Goal: Transaction & Acquisition: Subscribe to service/newsletter

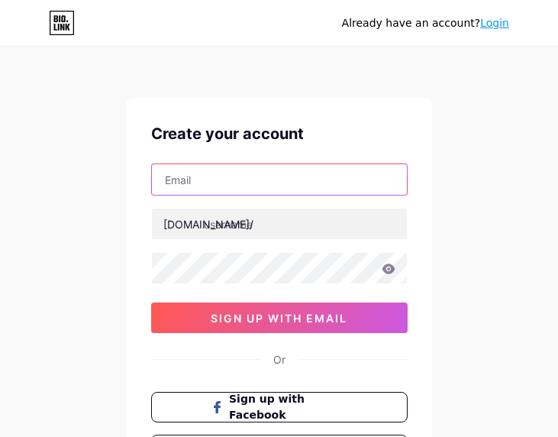
click at [273, 179] on input "text" at bounding box center [279, 179] width 255 height 31
click at [177, 180] on input "text" at bounding box center [279, 179] width 255 height 31
paste input "[EMAIL_ADDRESS][DOMAIN_NAME]"
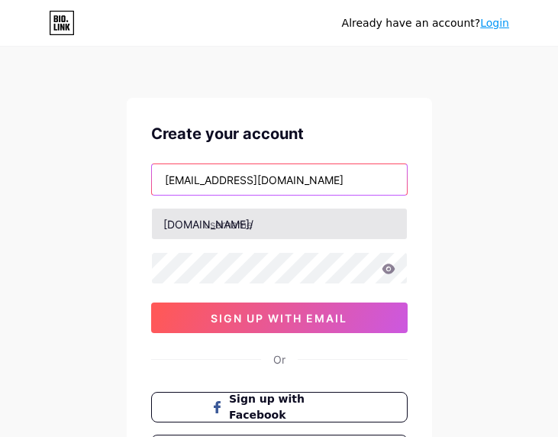
type input "[EMAIL_ADDRESS][DOMAIN_NAME]"
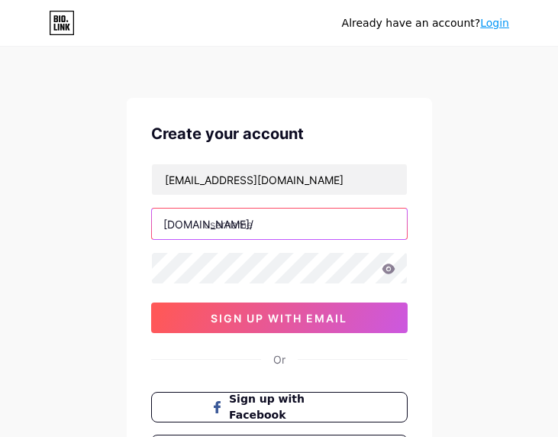
click at [217, 234] on input "text" at bounding box center [279, 223] width 255 height 31
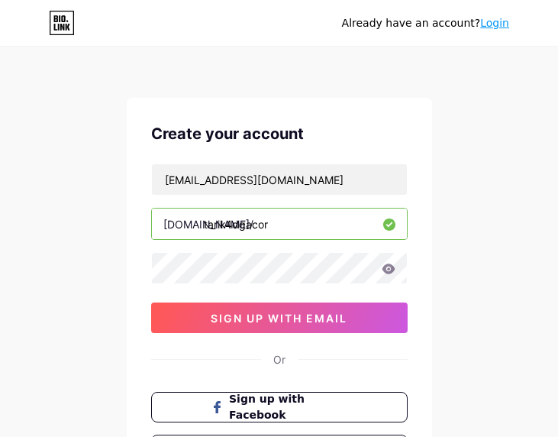
type input "tarik4dgacor"
click at [226, 256] on div "[EMAIL_ADDRESS][DOMAIN_NAME] [DOMAIN_NAME]/ tarik4dgacor 0cAFcWeA5XbAVcCZX-fCNM…" at bounding box center [279, 248] width 257 height 170
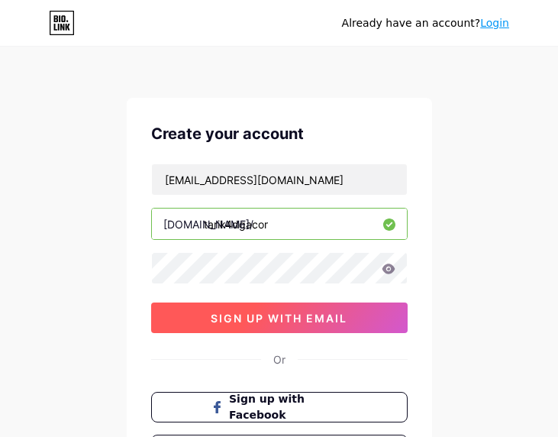
click at [166, 313] on button "sign up with email" at bounding box center [279, 317] width 257 height 31
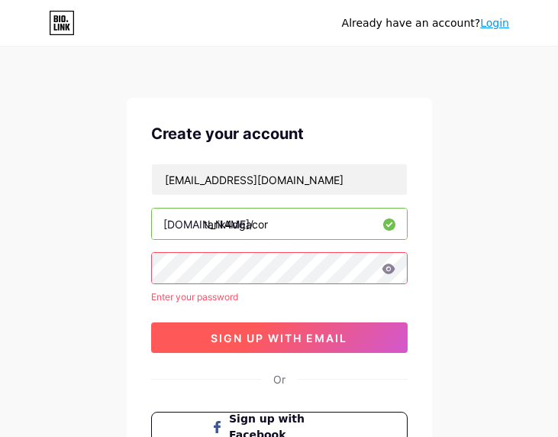
click at [177, 340] on button "sign up with email" at bounding box center [279, 337] width 257 height 31
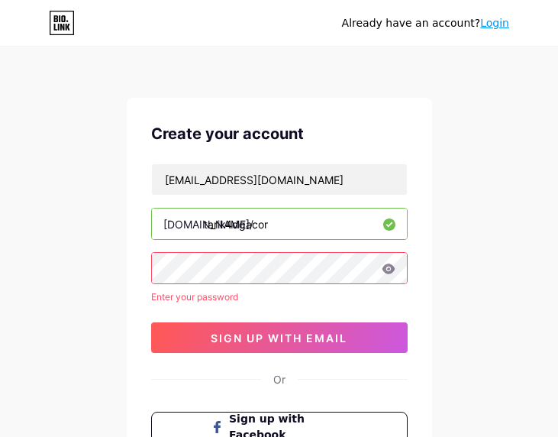
click at [224, 286] on div "[EMAIL_ADDRESS][DOMAIN_NAME] [DOMAIN_NAME]/ tarik4dgacor Enter your password 0c…" at bounding box center [279, 257] width 257 height 189
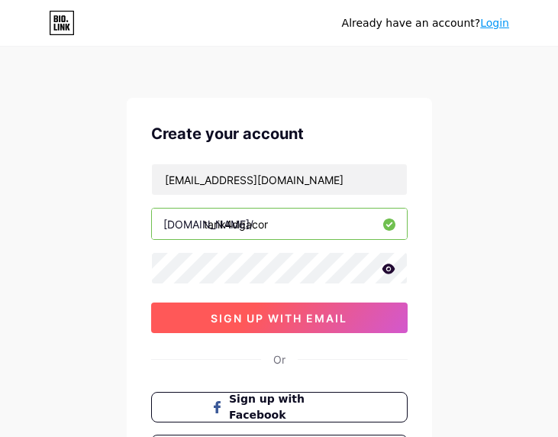
click at [295, 331] on button "sign up with email" at bounding box center [279, 317] width 257 height 31
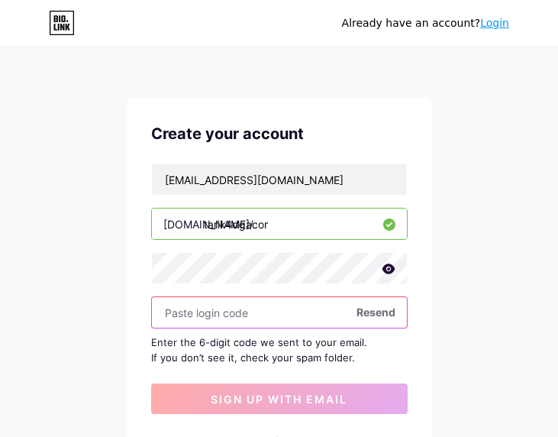
click at [227, 314] on input "text" at bounding box center [279, 312] width 255 height 31
paste input "590197"
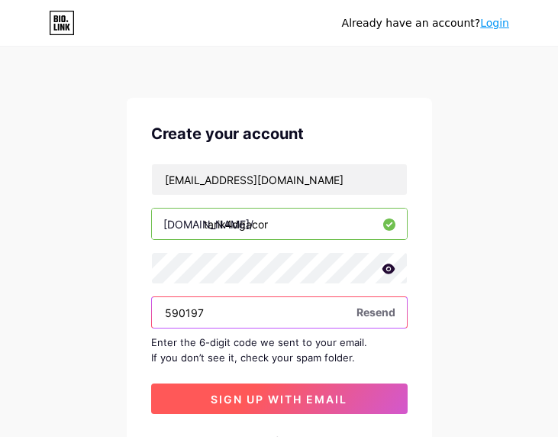
type input "590197"
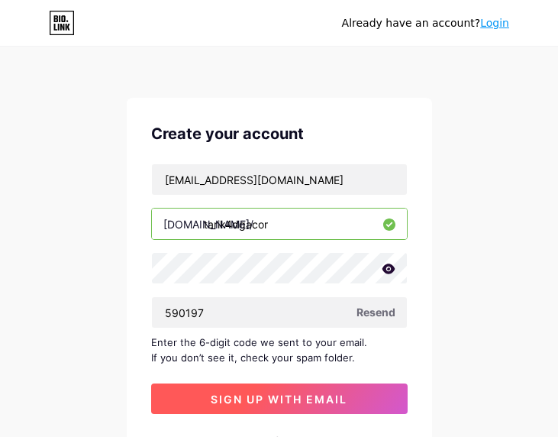
click at [312, 404] on span "sign up with email" at bounding box center [279, 398] width 137 height 13
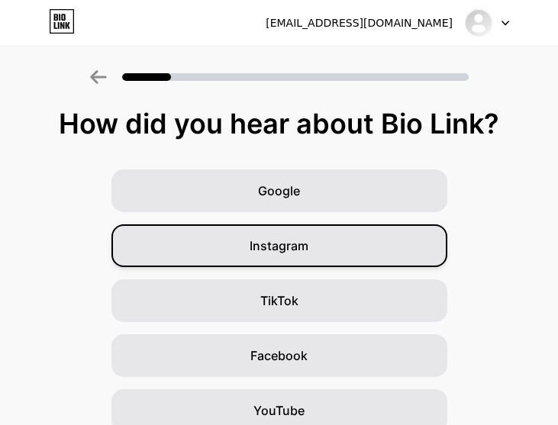
click at [296, 245] on span "Instagram" at bounding box center [279, 246] width 59 height 18
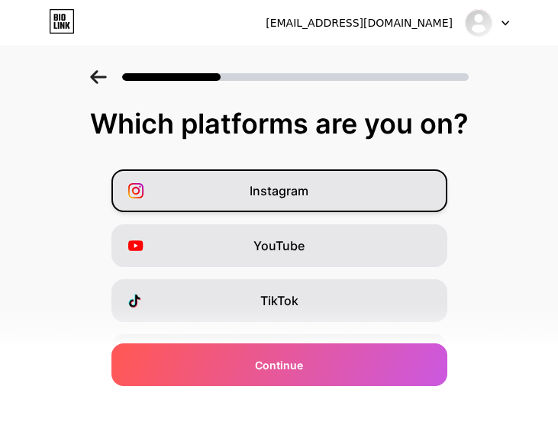
click at [302, 189] on span "Instagram" at bounding box center [279, 191] width 59 height 18
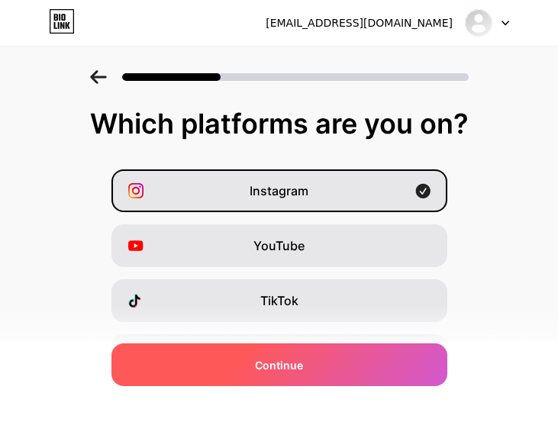
click at [315, 352] on div "Continue" at bounding box center [279, 365] width 336 height 43
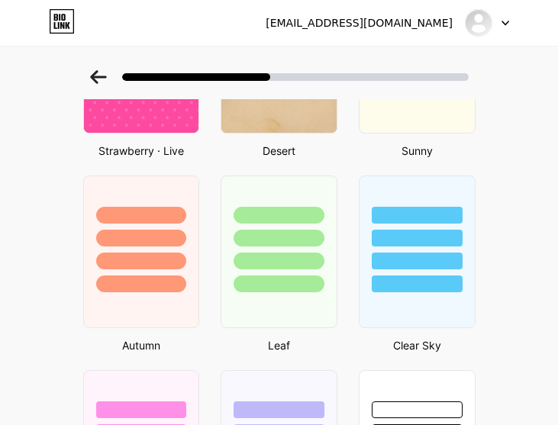
scroll to position [1018, 0]
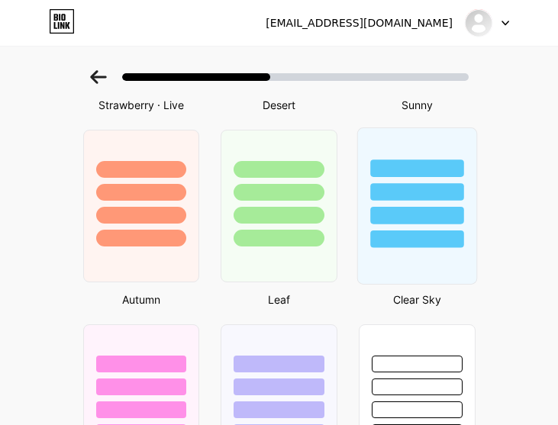
click at [401, 190] on div at bounding box center [416, 192] width 93 height 18
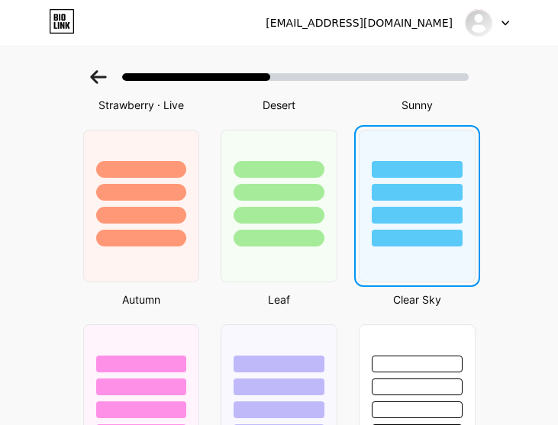
scroll to position [0, 0]
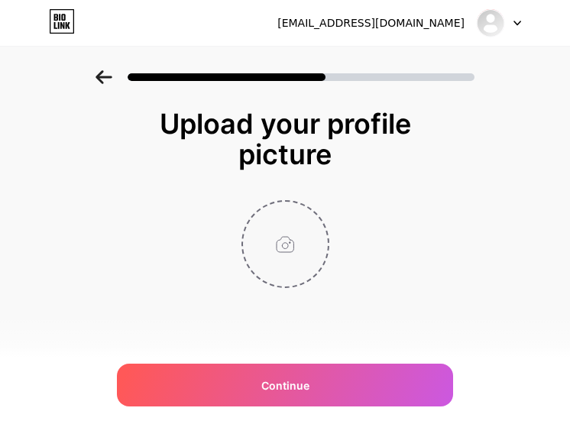
click at [281, 240] on input "file" at bounding box center [285, 244] width 85 height 85
type input "C:\fakepath\WhatsApp Image [DATE] 11.00.32.jpeg"
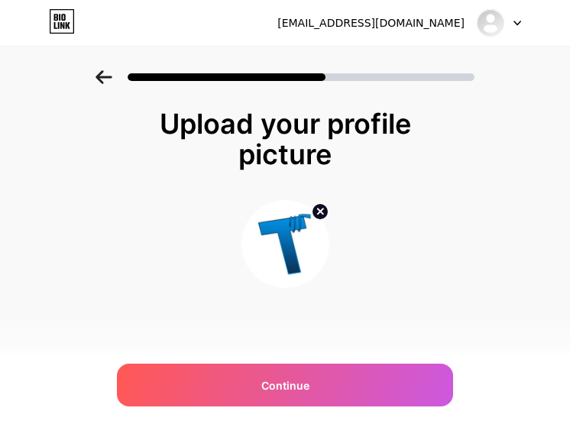
click at [96, 74] on icon at bounding box center [103, 77] width 17 height 14
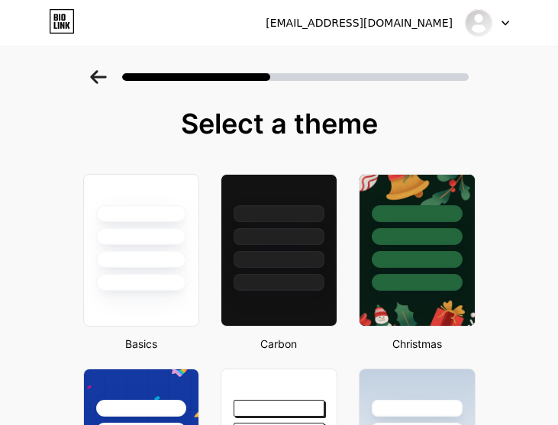
click at [97, 71] on icon at bounding box center [98, 77] width 17 height 14
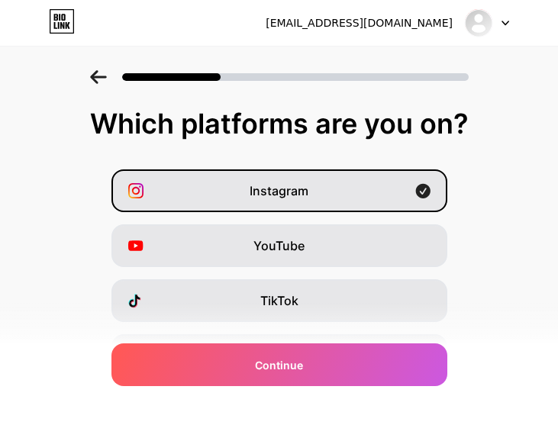
click at [101, 77] on icon at bounding box center [98, 77] width 16 height 14
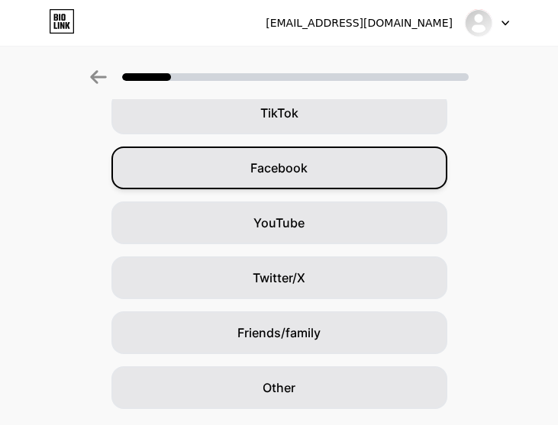
scroll to position [233, 0]
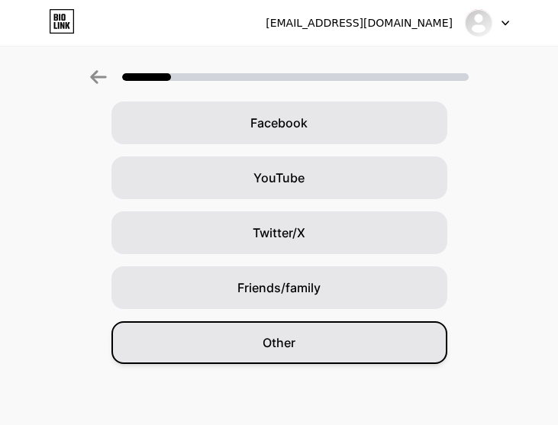
click at [283, 350] on span "Other" at bounding box center [279, 343] width 33 height 18
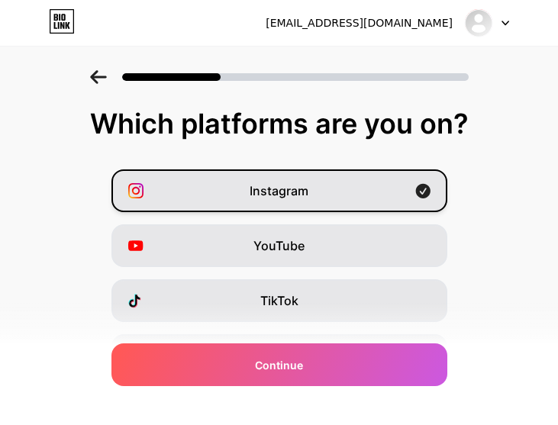
click at [327, 189] on div "Instagram" at bounding box center [279, 191] width 336 height 43
click at [286, 188] on span "Instagram" at bounding box center [279, 191] width 59 height 18
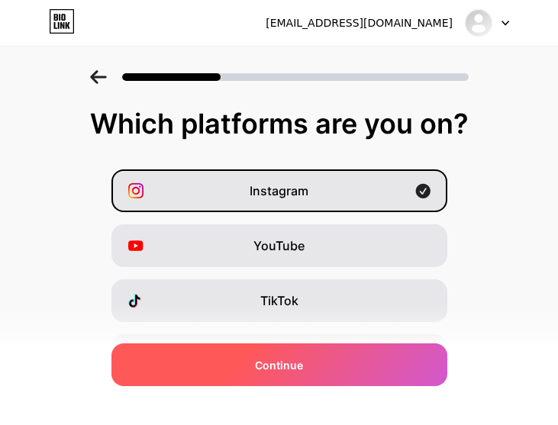
click at [283, 370] on span "Continue" at bounding box center [279, 365] width 48 height 16
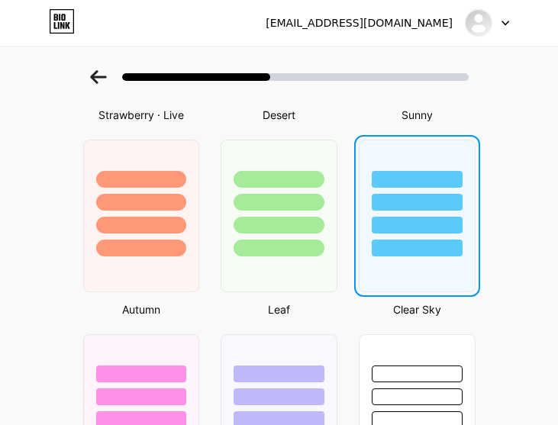
scroll to position [1018, 0]
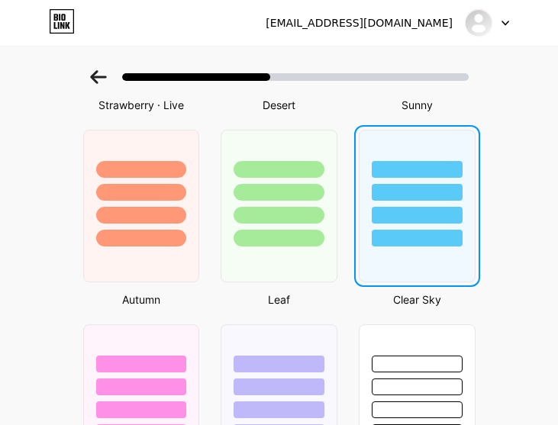
click at [429, 218] on div at bounding box center [417, 215] width 91 height 17
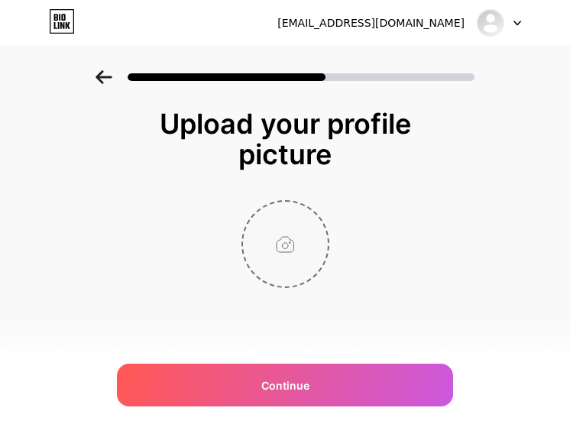
click at [286, 254] on input "file" at bounding box center [285, 244] width 85 height 85
type input "C:\fakepath\WhatsApp Image [DATE] 11.00.32.jpeg"
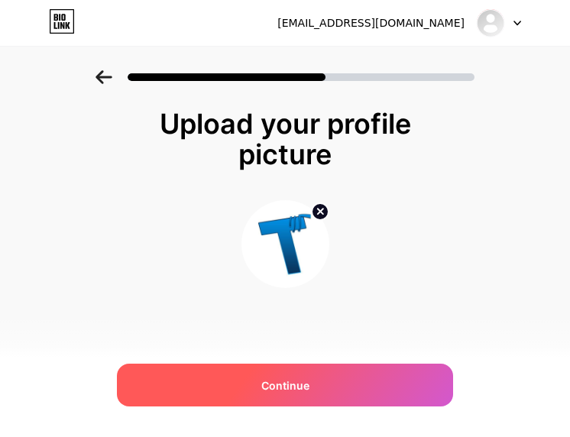
click at [149, 394] on div "Continue" at bounding box center [285, 384] width 336 height 43
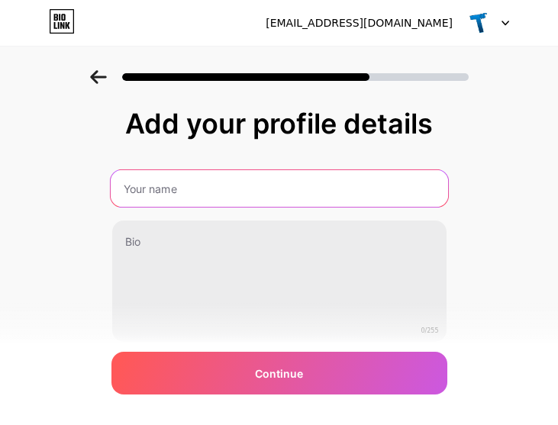
click at [177, 190] on input "text" at bounding box center [278, 188] width 337 height 37
click at [176, 189] on input "text" at bounding box center [278, 188] width 337 height 37
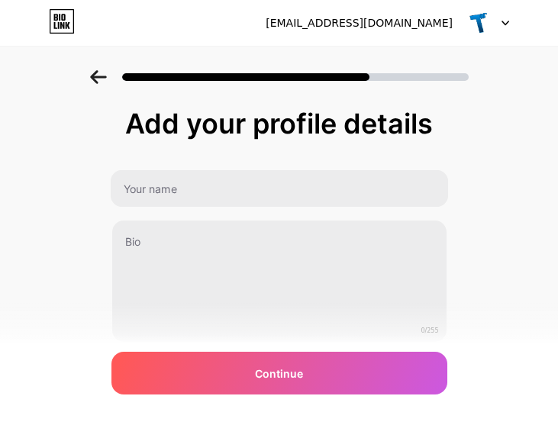
click at [470, 26] on img at bounding box center [478, 22] width 29 height 29
click at [494, 23] on div at bounding box center [487, 22] width 44 height 27
click at [514, 23] on div "[EMAIL_ADDRESS][DOMAIN_NAME] Logout" at bounding box center [279, 22] width 558 height 27
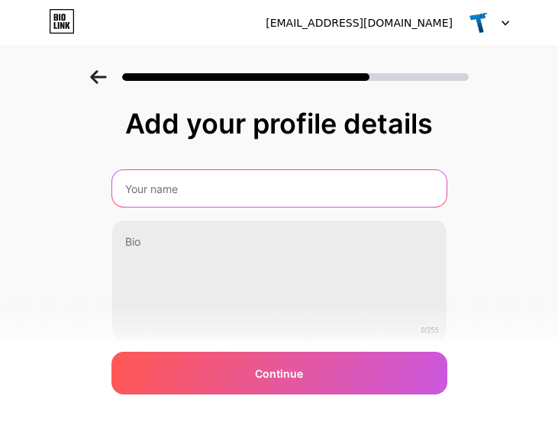
click at [192, 194] on input "text" at bounding box center [279, 188] width 334 height 37
type input "t"
type input "TARIK4D"
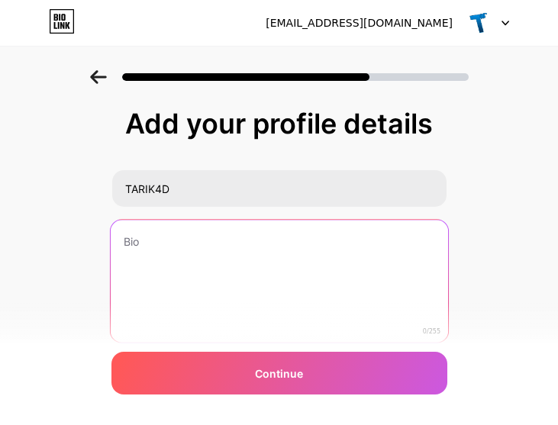
click at [179, 241] on textarea at bounding box center [278, 282] width 337 height 124
type textarea "K"
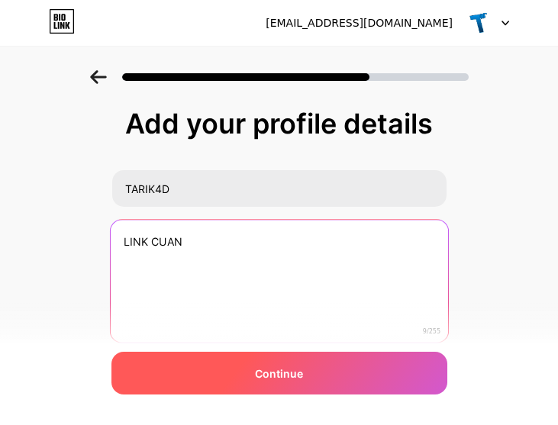
type textarea "LINK CUAN"
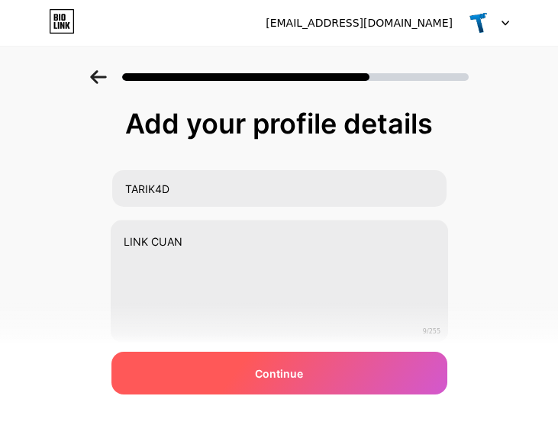
click at [309, 384] on div "Continue" at bounding box center [279, 373] width 336 height 43
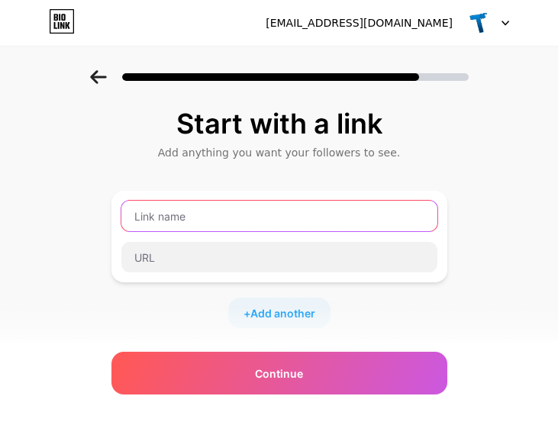
click at [182, 221] on input "text" at bounding box center [279, 216] width 316 height 31
click at [270, 223] on input "text" at bounding box center [279, 216] width 316 height 31
paste input "[URL][DOMAIN_NAME]"
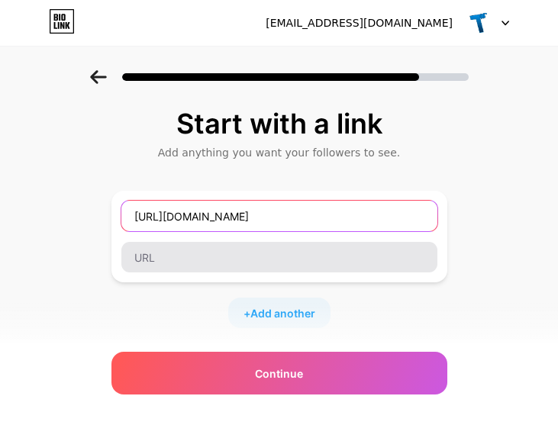
type input "[URL][DOMAIN_NAME]"
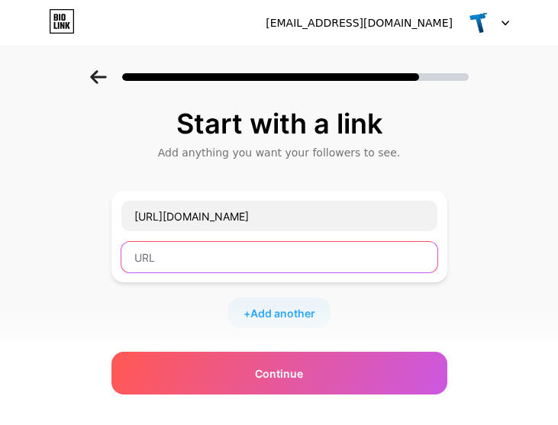
click at [201, 259] on input "text" at bounding box center [279, 257] width 316 height 31
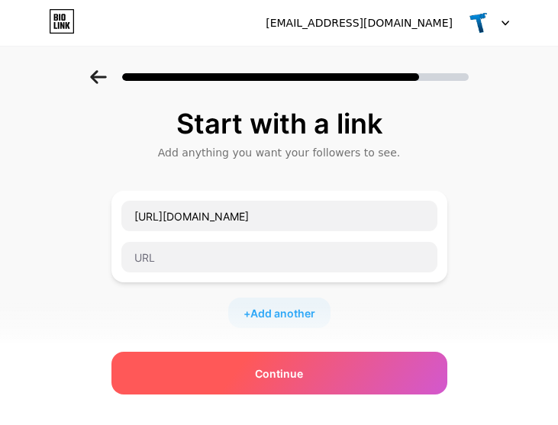
click at [292, 369] on span "Continue" at bounding box center [279, 374] width 48 height 16
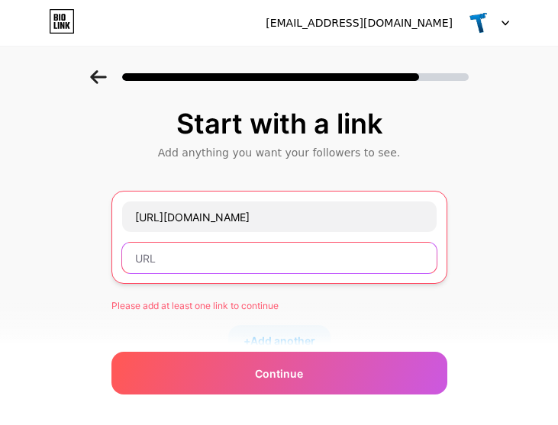
click at [174, 261] on input "text" at bounding box center [279, 258] width 315 height 31
paste input "[URL][DOMAIN_NAME]"
type input "[URL][DOMAIN_NAME]"
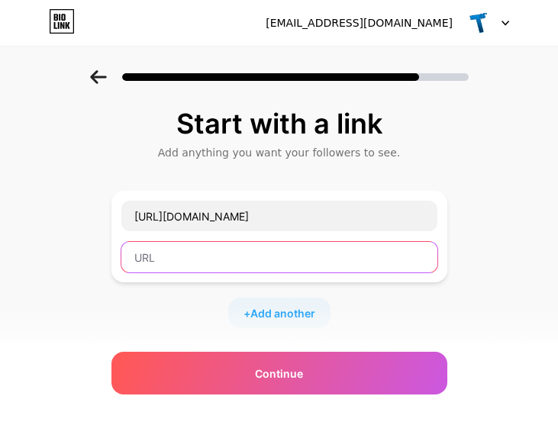
click at [250, 266] on input "text" at bounding box center [279, 257] width 316 height 31
click at [295, 272] on input "text" at bounding box center [279, 257] width 316 height 31
paste input "[URL][DOMAIN_NAME]"
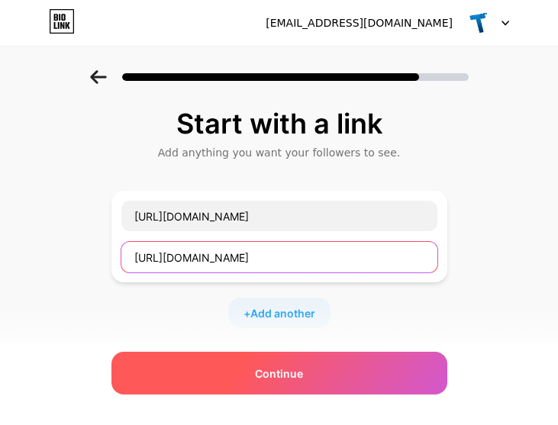
type input "[URL][DOMAIN_NAME]"
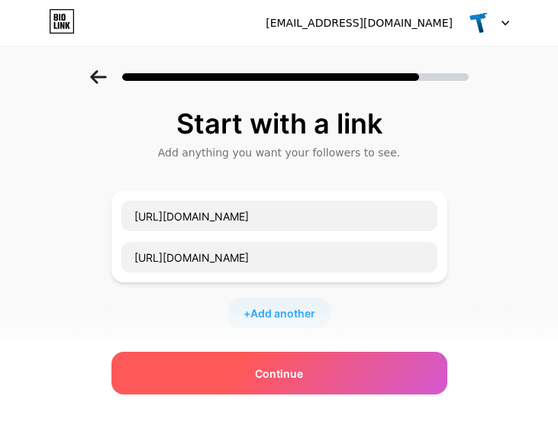
click at [289, 360] on div "Continue" at bounding box center [279, 373] width 336 height 43
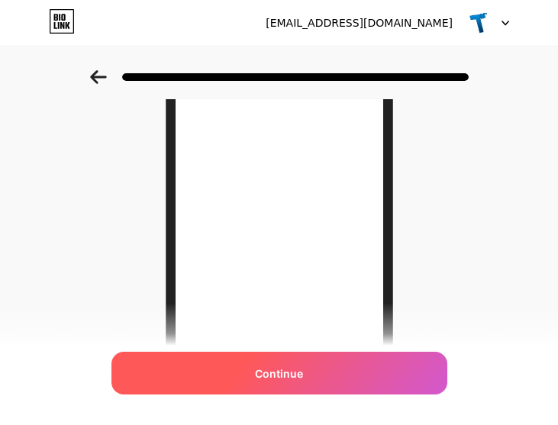
scroll to position [204, 0]
click at [303, 377] on span "Continue" at bounding box center [279, 374] width 48 height 16
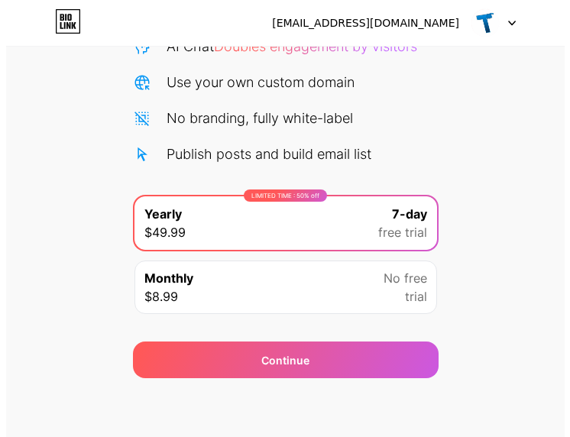
scroll to position [178, 0]
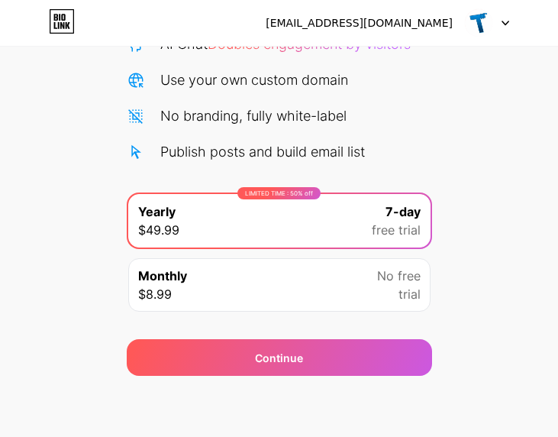
click at [376, 294] on div "Monthly $8.99 No free trial" at bounding box center [279, 284] width 302 height 53
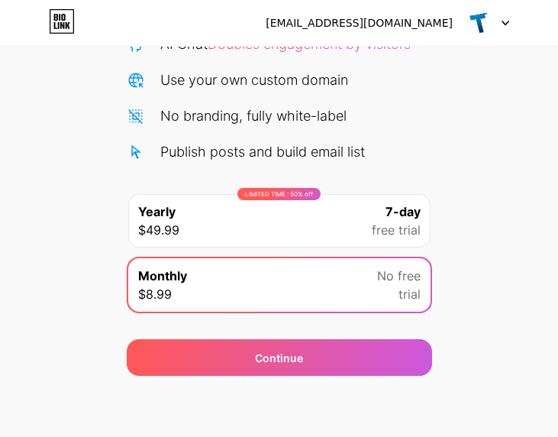
click at [393, 208] on span "7-day" at bounding box center [403, 211] width 35 height 18
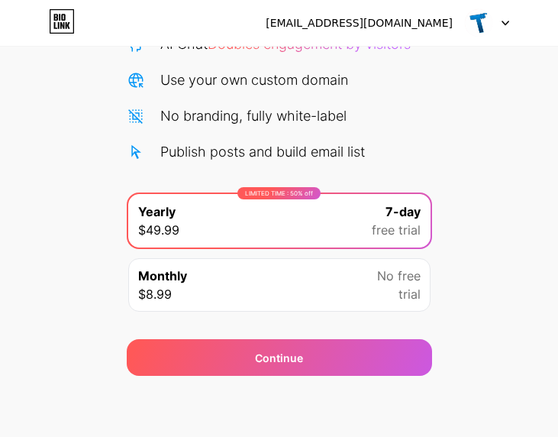
click at [488, 212] on div "Start your 7 day free trial Cancel anytime. We will send you an email 2 days be…" at bounding box center [279, 133] width 558 height 483
click at [483, 305] on div "Start your 7 day free trial Cancel anytime. We will send you an email 2 days be…" at bounding box center [279, 133] width 558 height 483
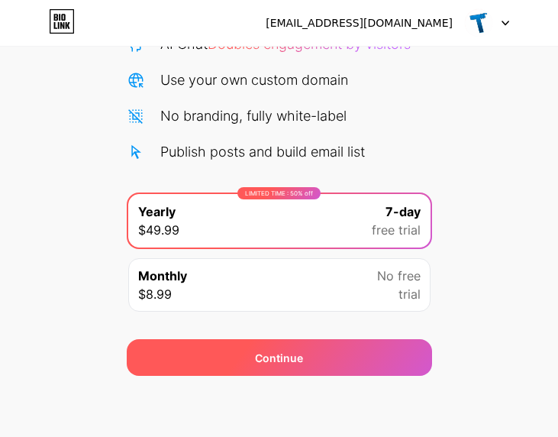
click at [305, 353] on div "Continue" at bounding box center [279, 357] width 305 height 37
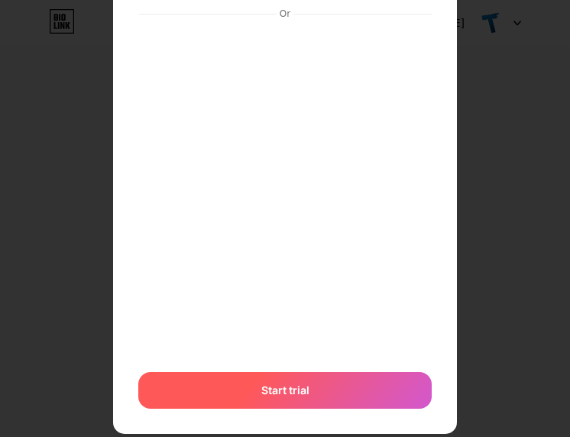
scroll to position [0, 0]
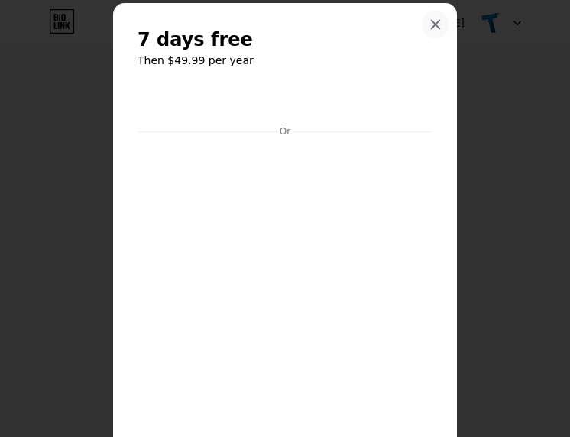
click at [436, 18] on div at bounding box center [434, 24] width 27 height 27
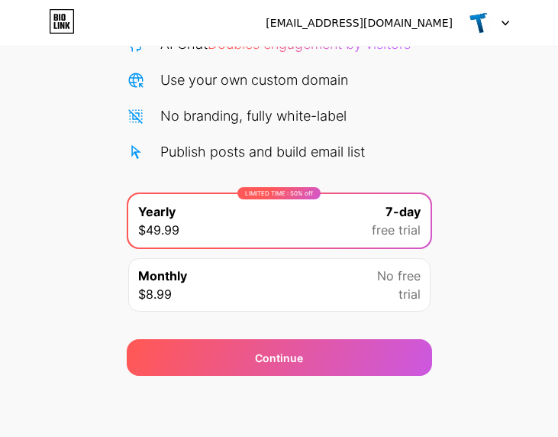
click at [393, 292] on div "No free trial" at bounding box center [399, 284] width 44 height 37
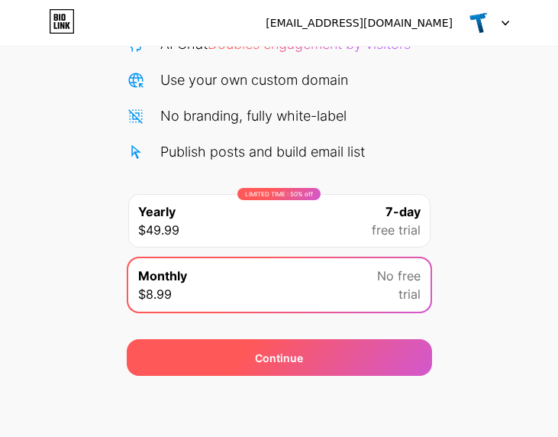
click at [298, 350] on div "Continue" at bounding box center [279, 358] width 48 height 16
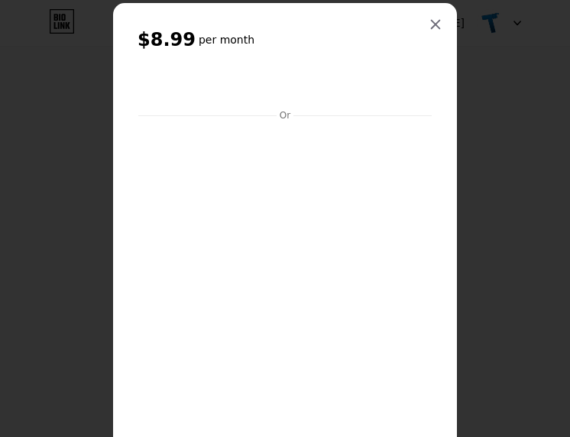
scroll to position [102, 0]
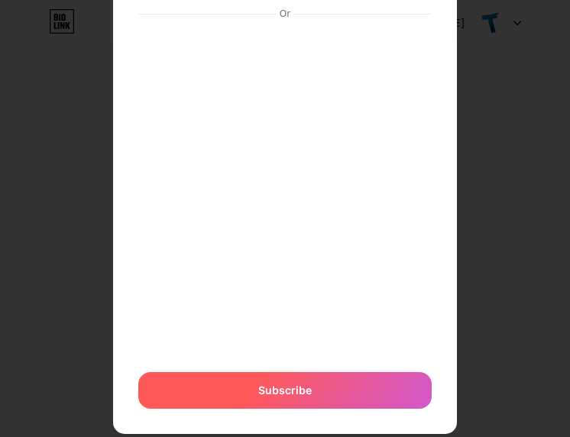
click at [277, 386] on span "Subscribe" at bounding box center [284, 390] width 53 height 16
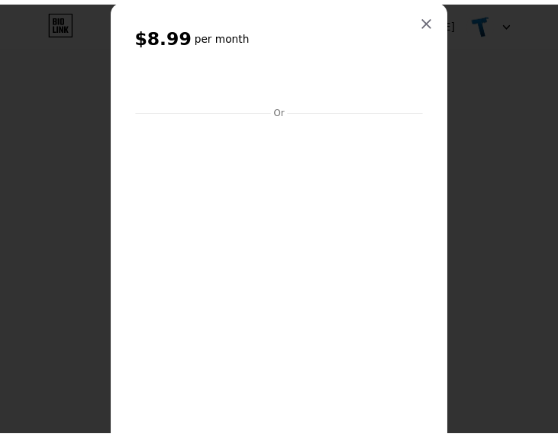
scroll to position [0, 0]
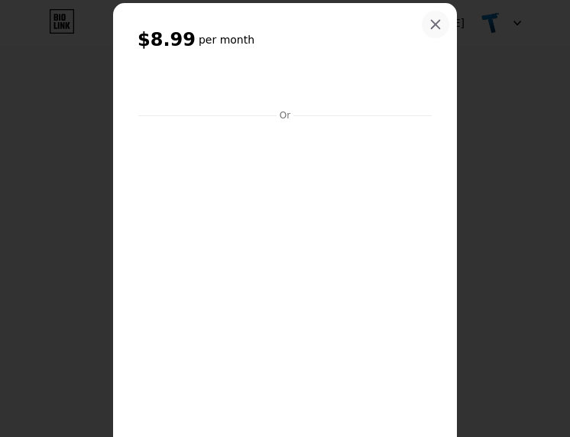
click at [429, 19] on icon at bounding box center [435, 24] width 12 height 12
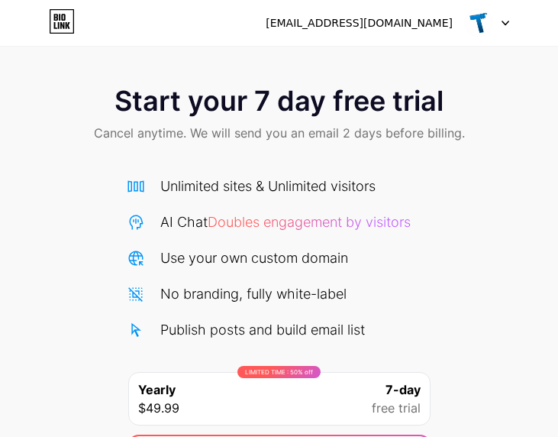
click at [486, 208] on div "Start your 7 day free trial Cancel anytime. We will send you an email 2 days be…" at bounding box center [279, 311] width 558 height 483
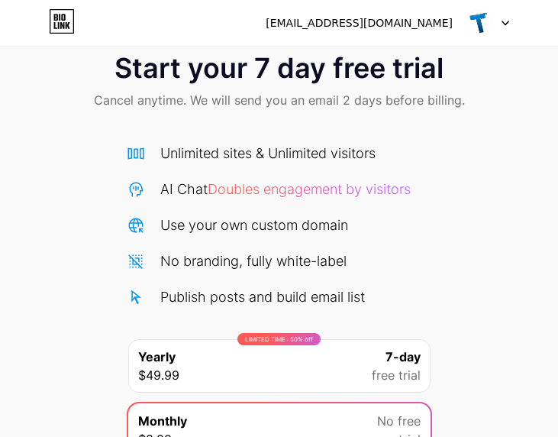
scroll to position [51, 0]
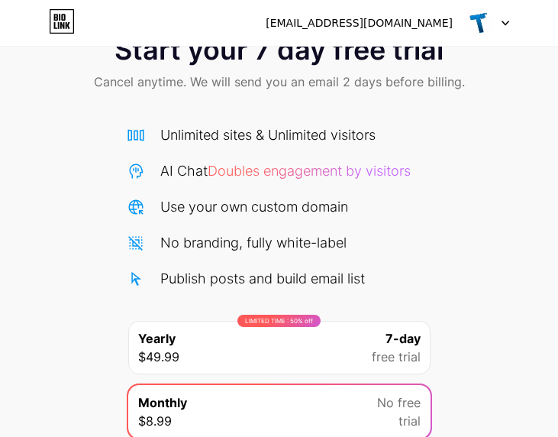
click at [324, 173] on span "Doubles engagement by visitors" at bounding box center [309, 171] width 203 height 16
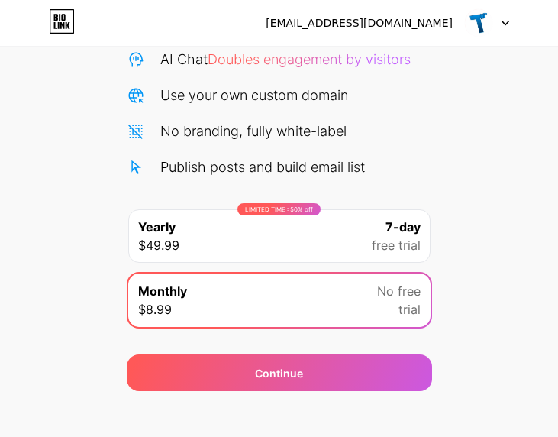
scroll to position [178, 0]
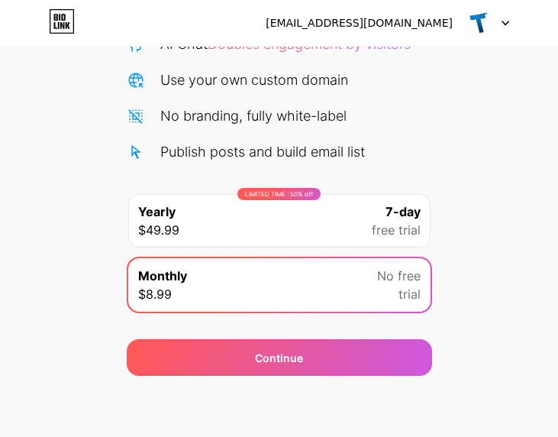
click at [467, 337] on div "Start your 7 day free trial Cancel anytime. We will send you an email 2 days be…" at bounding box center [279, 133] width 558 height 483
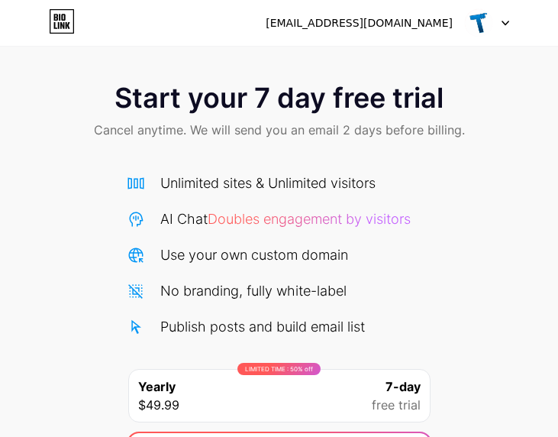
scroll to position [0, 0]
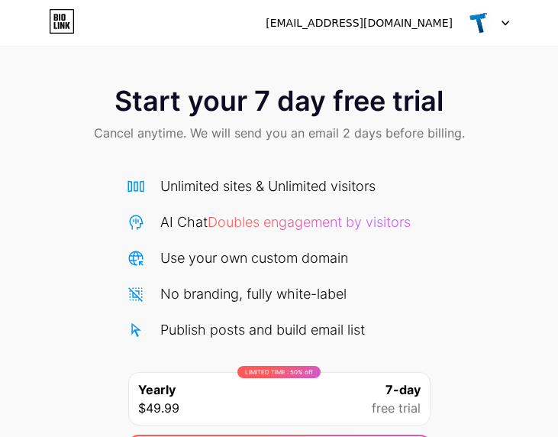
click at [310, 79] on div "Start your 7 day free trial Cancel anytime. We will send you an email 2 days be…" at bounding box center [279, 115] width 558 height 90
click at [270, 100] on span "Start your 7 day free trial" at bounding box center [279, 101] width 329 height 31
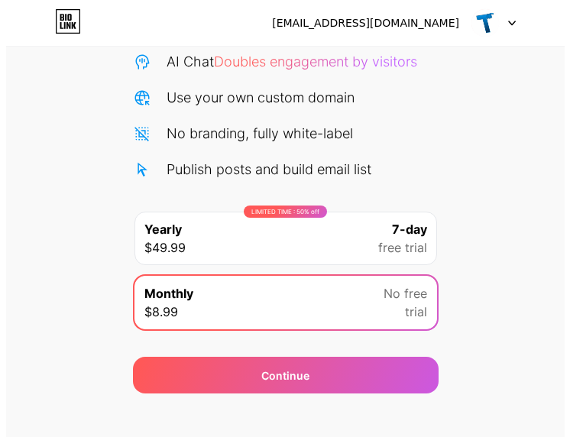
scroll to position [178, 0]
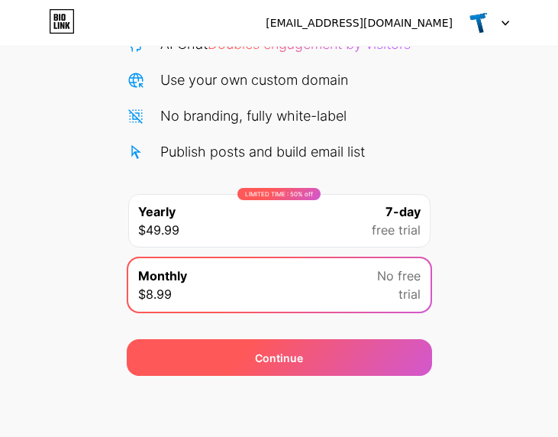
click at [338, 362] on div "Continue" at bounding box center [279, 357] width 305 height 37
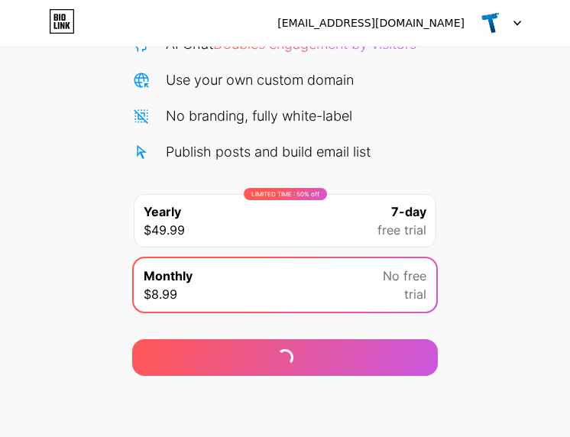
click at [281, 232] on div "LIMITED TIME : 50% off Yearly $49.99 7-day free trial" at bounding box center [285, 220] width 302 height 53
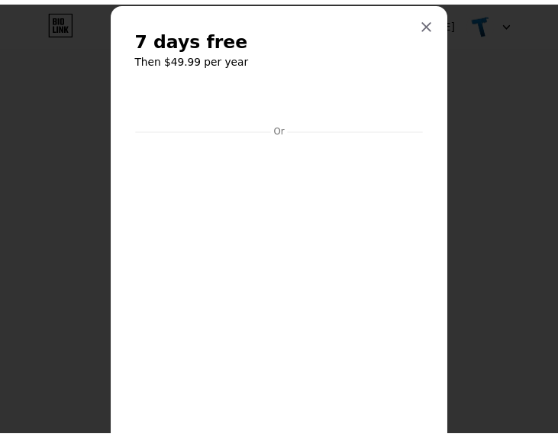
scroll to position [0, 0]
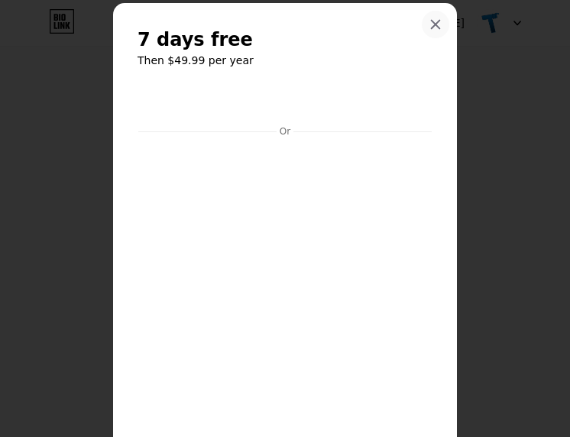
click at [432, 17] on div at bounding box center [434, 24] width 27 height 27
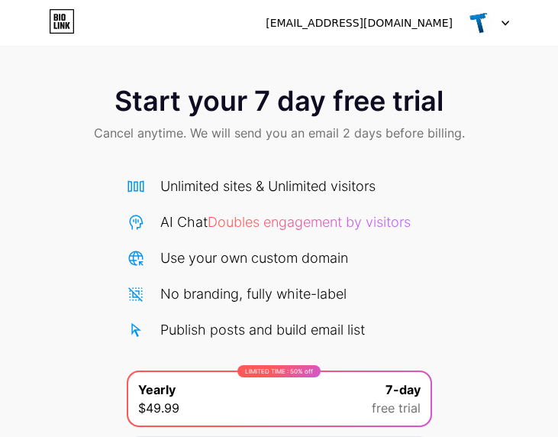
click at [496, 20] on div at bounding box center [487, 22] width 44 height 27
click at [470, 20] on img at bounding box center [478, 22] width 29 height 29
click at [386, 26] on div "[EMAIL_ADDRESS][DOMAIN_NAME]" at bounding box center [359, 23] width 187 height 16
click at [473, 19] on img at bounding box center [478, 22] width 29 height 29
click at [481, 21] on img at bounding box center [478, 22] width 29 height 29
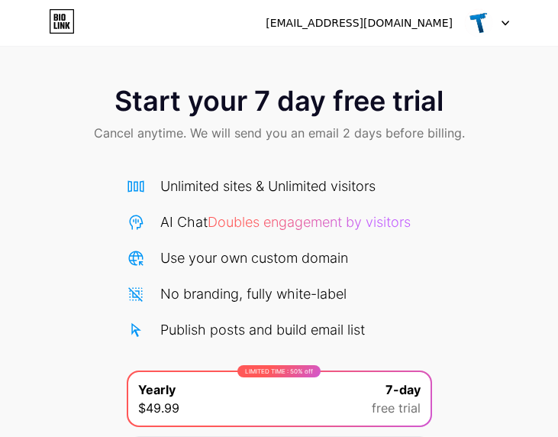
click at [481, 21] on img at bounding box center [478, 22] width 29 height 29
click at [504, 21] on icon at bounding box center [506, 23] width 8 height 5
click at [508, 25] on icon at bounding box center [506, 23] width 8 height 5
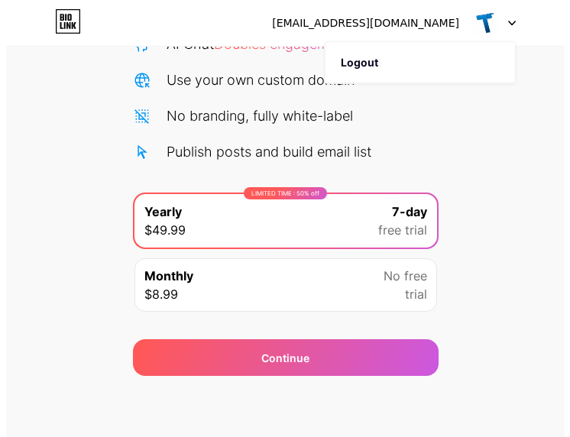
scroll to position [127, 0]
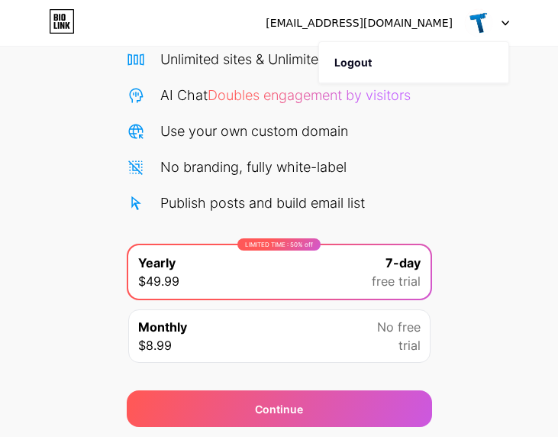
click at [376, 329] on div "Monthly $8.99 No free trial" at bounding box center [279, 335] width 302 height 53
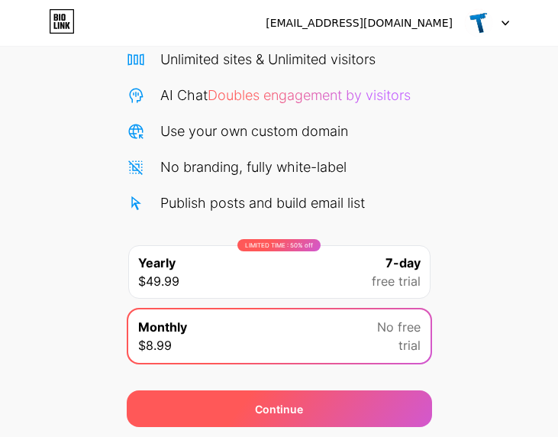
click at [254, 414] on div "Continue" at bounding box center [279, 408] width 305 height 37
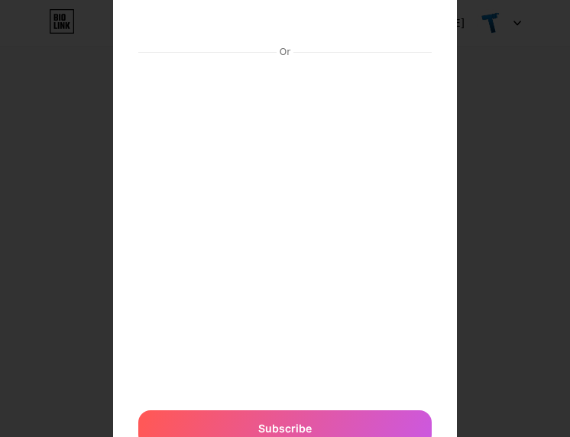
scroll to position [102, 0]
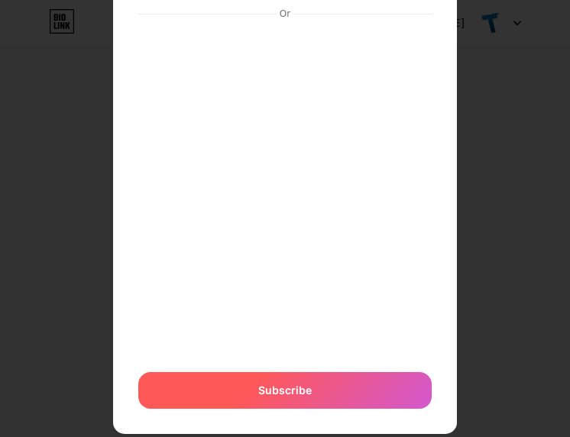
click at [294, 381] on div "Subscribe" at bounding box center [284, 390] width 293 height 37
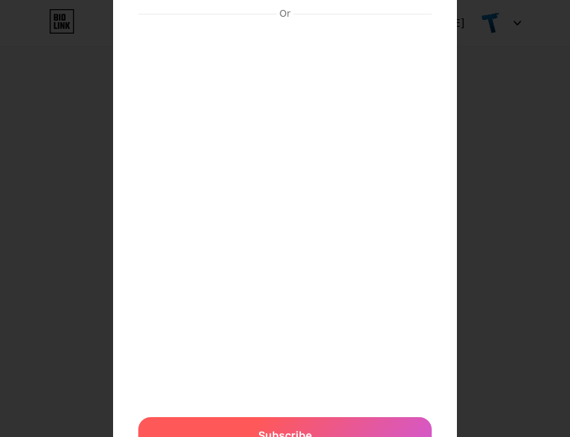
click at [292, 423] on div "Subscribe" at bounding box center [284, 435] width 293 height 37
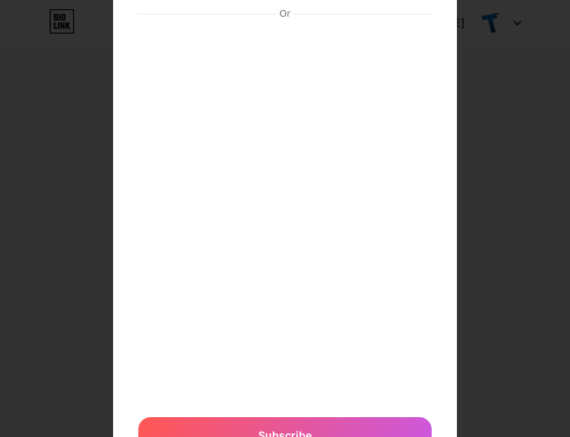
scroll to position [153, 0]
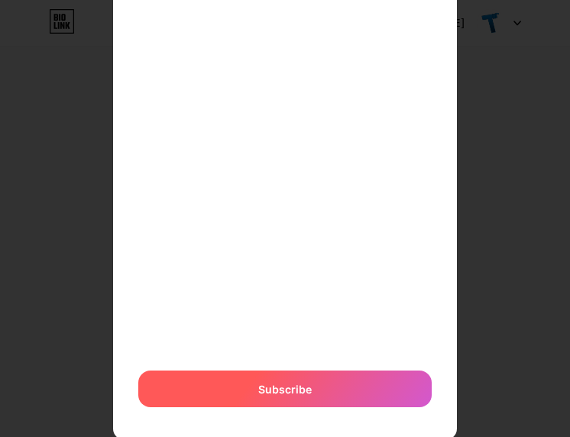
click at [295, 384] on span "Subscribe" at bounding box center [284, 389] width 53 height 16
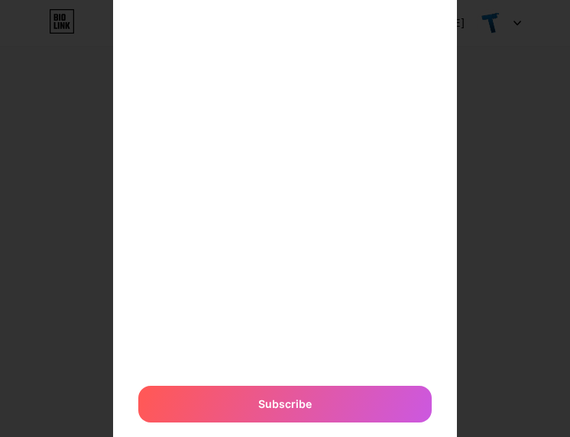
scroll to position [0, 0]
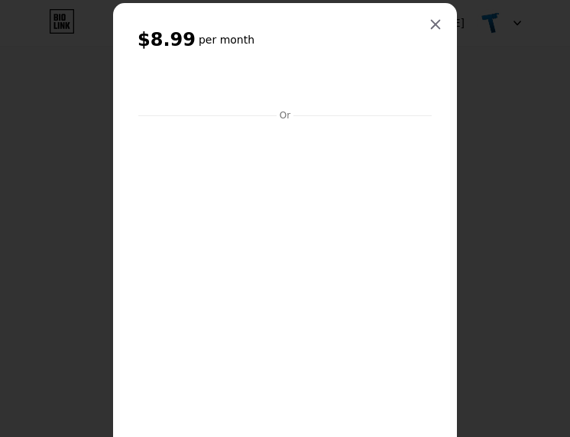
click at [285, 115] on div "Or" at bounding box center [284, 115] width 17 height 12
click at [438, 21] on div at bounding box center [434, 24] width 27 height 27
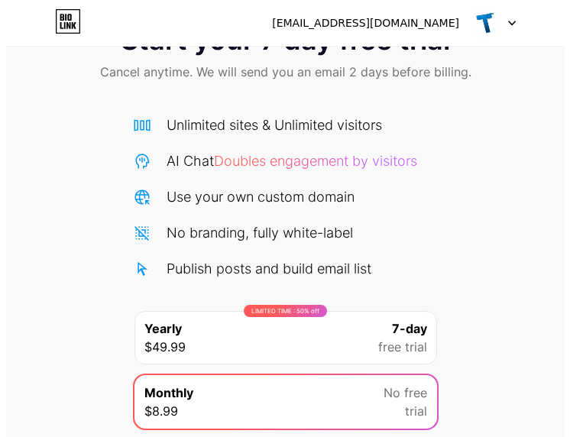
scroll to position [178, 0]
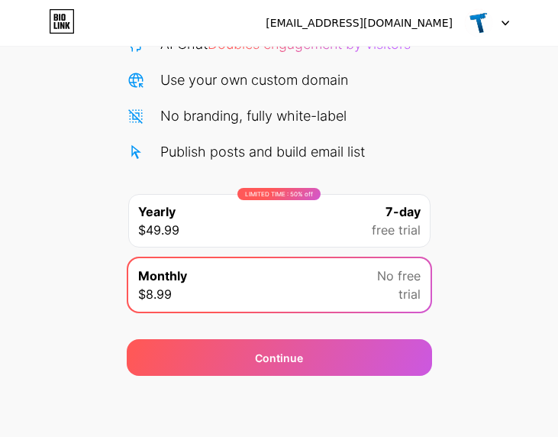
click at [305, 193] on div "LIMITED TIME : 50% off" at bounding box center [278, 194] width 83 height 12
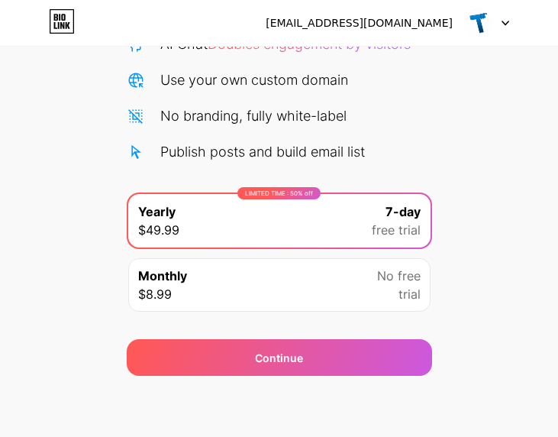
click at [405, 237] on span "free trial" at bounding box center [396, 230] width 49 height 18
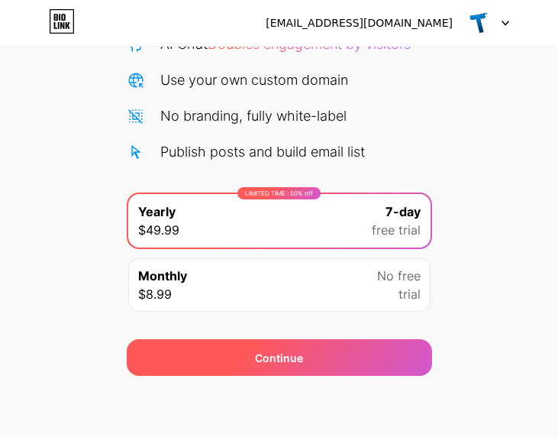
click at [315, 365] on div "Continue" at bounding box center [279, 357] width 305 height 37
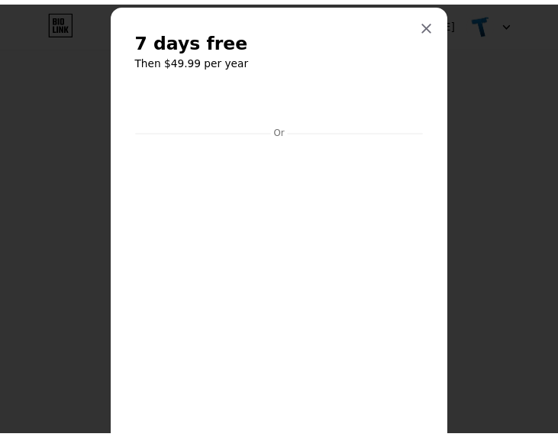
scroll to position [118, 0]
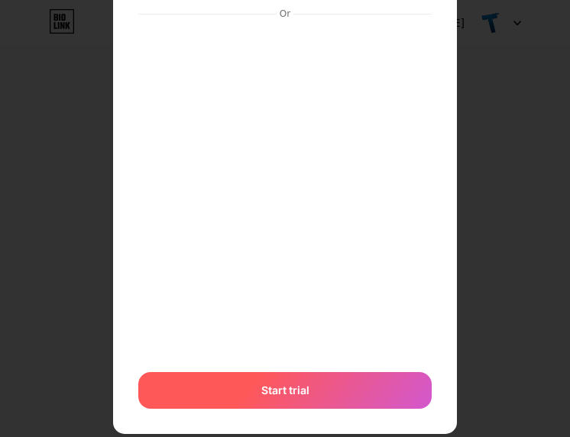
click at [261, 383] on span "Start trial" at bounding box center [285, 390] width 48 height 16
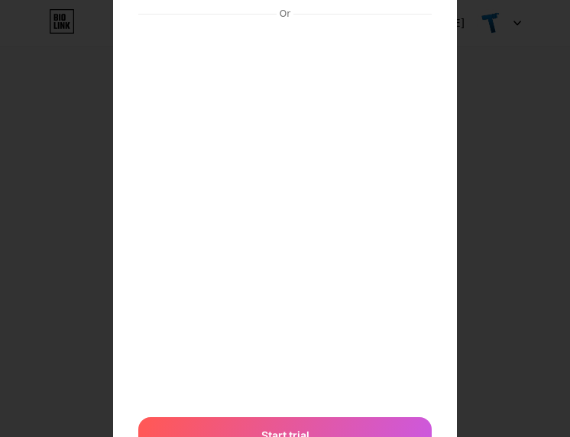
click at [487, 66] on div at bounding box center [285, 100] width 570 height 437
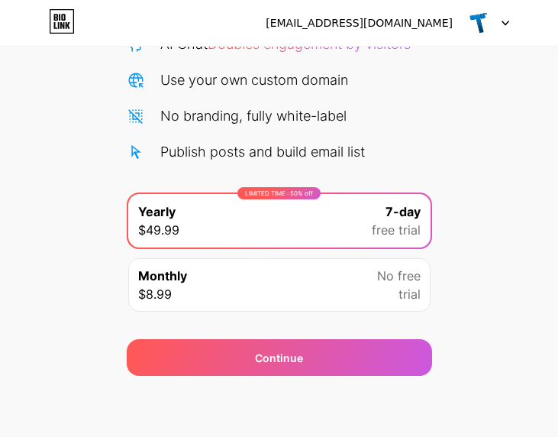
scroll to position [0, 0]
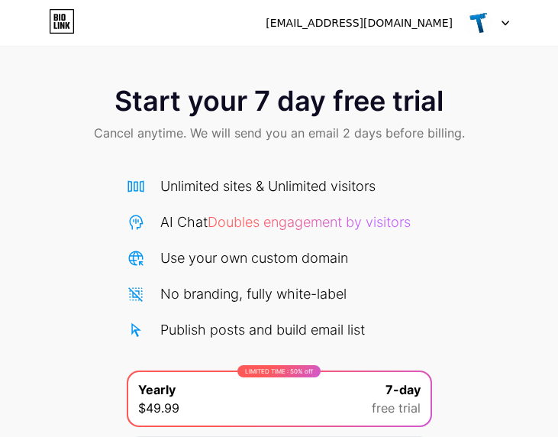
click at [486, 262] on div "Start your 7 day free trial Cancel anytime. We will send you an email 2 days be…" at bounding box center [279, 311] width 558 height 483
click at [370, 137] on span "Cancel anytime. We will send you an email 2 days before billing." at bounding box center [279, 133] width 371 height 18
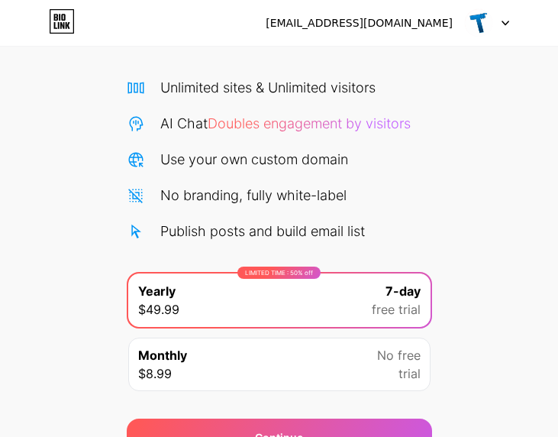
scroll to position [102, 0]
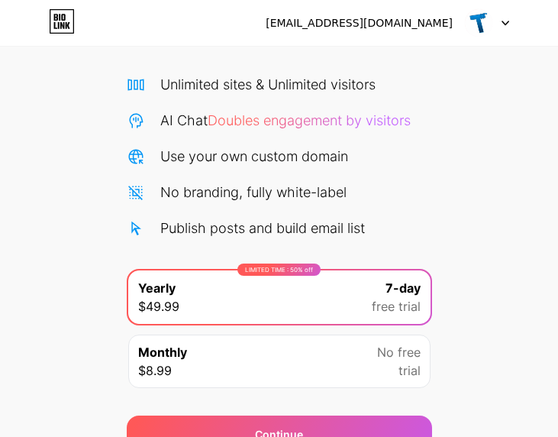
click at [294, 224] on div "Publish posts and build email list" at bounding box center [262, 228] width 205 height 21
click at [394, 231] on div "Publish posts and build email list" at bounding box center [279, 228] width 305 height 21
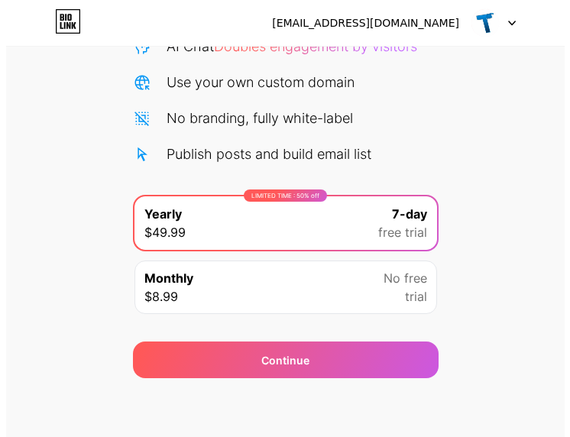
scroll to position [178, 0]
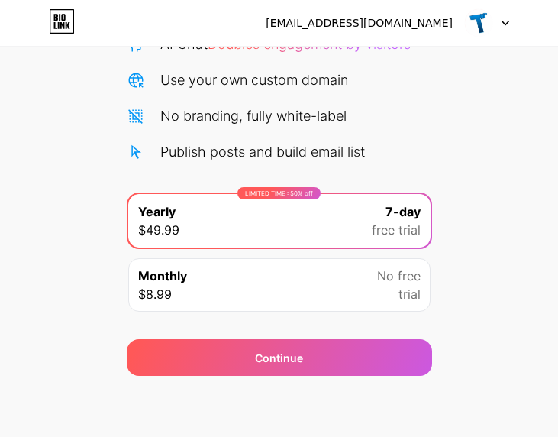
click at [405, 284] on span "No free" at bounding box center [399, 275] width 44 height 18
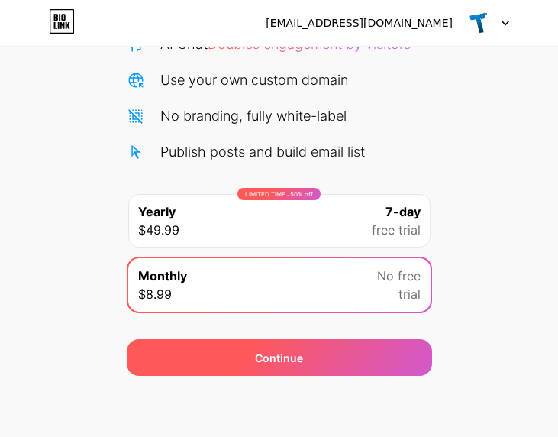
click at [304, 355] on div "Continue" at bounding box center [279, 357] width 305 height 37
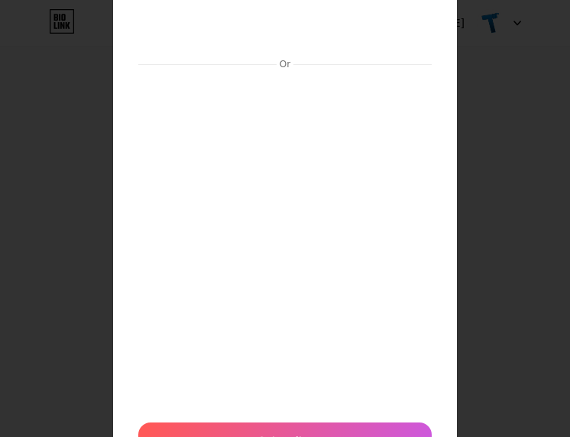
scroll to position [102, 0]
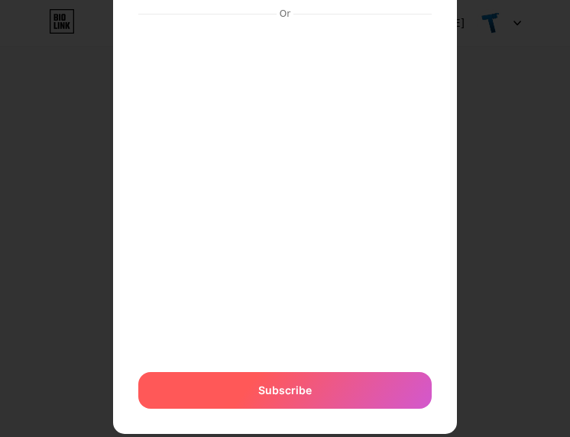
click at [354, 378] on div "Subscribe" at bounding box center [284, 390] width 293 height 37
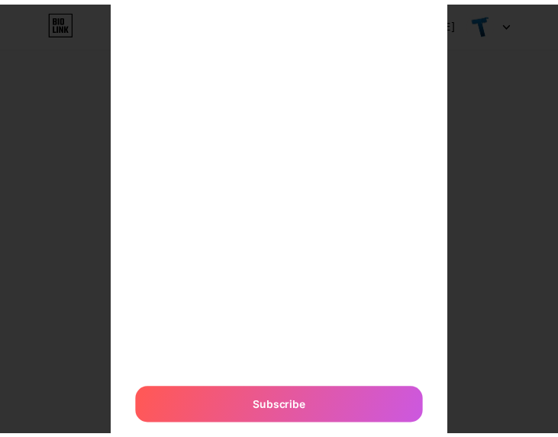
scroll to position [154, 0]
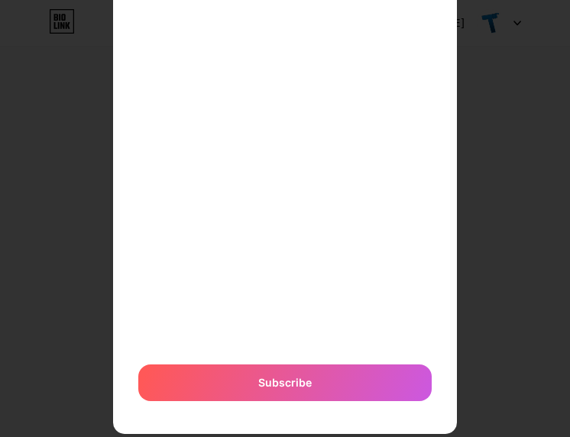
click at [522, 247] on div at bounding box center [285, 64] width 570 height 437
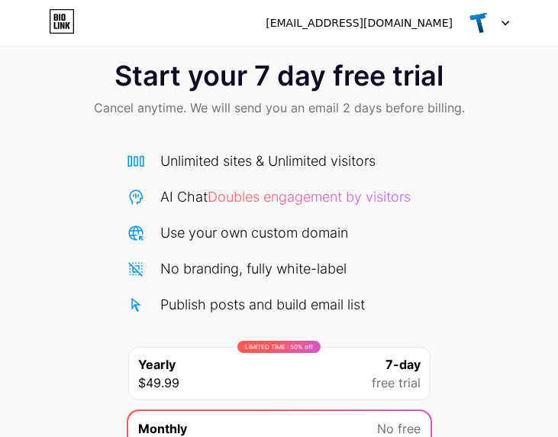
scroll to position [0, 0]
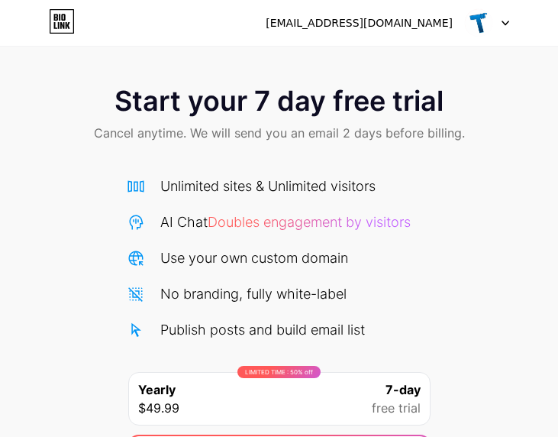
click at [263, 219] on span "Doubles engagement by visitors" at bounding box center [309, 222] width 203 height 16
click at [295, 224] on span "Doubles engagement by visitors" at bounding box center [309, 222] width 203 height 16
click at [367, 212] on div "AI Chat Doubles engagement by visitors" at bounding box center [285, 222] width 250 height 21
click at [482, 26] on img at bounding box center [478, 22] width 29 height 29
click at [370, 25] on div "[EMAIL_ADDRESS][DOMAIN_NAME]" at bounding box center [359, 23] width 187 height 16
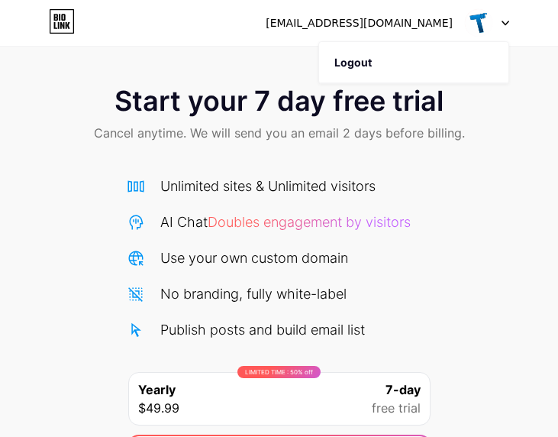
click at [449, 25] on div "[EMAIL_ADDRESS][DOMAIN_NAME]" at bounding box center [359, 23] width 187 height 16
click at [504, 25] on icon at bounding box center [506, 23] width 8 height 5
click at [58, 24] on icon at bounding box center [59, 25] width 2 height 7
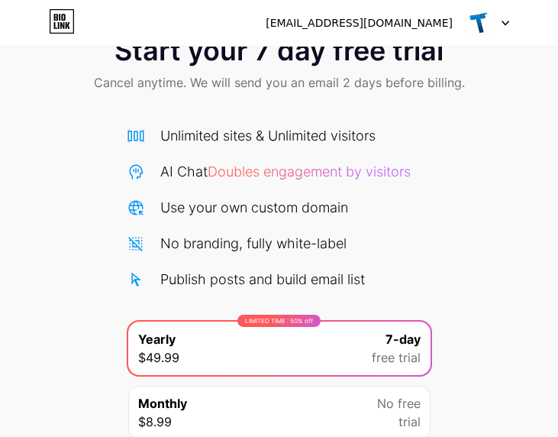
scroll to position [51, 0]
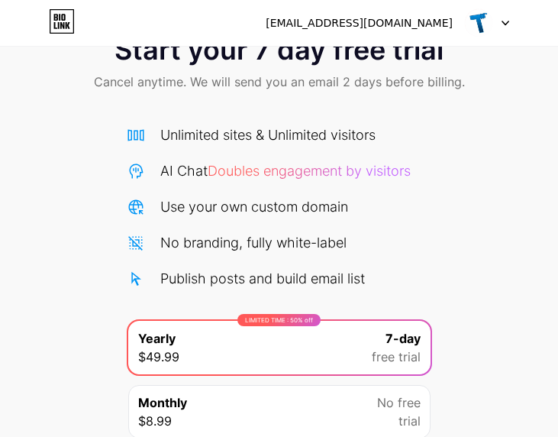
click at [510, 18] on div "[EMAIL_ADDRESS][DOMAIN_NAME] Logout" at bounding box center [279, 22] width 558 height 27
click at [506, 21] on icon at bounding box center [506, 23] width 8 height 5
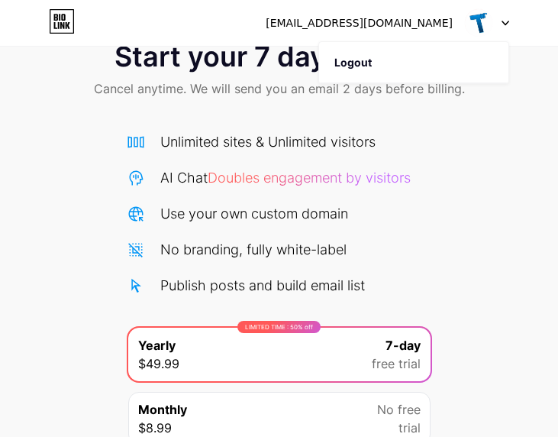
scroll to position [0, 0]
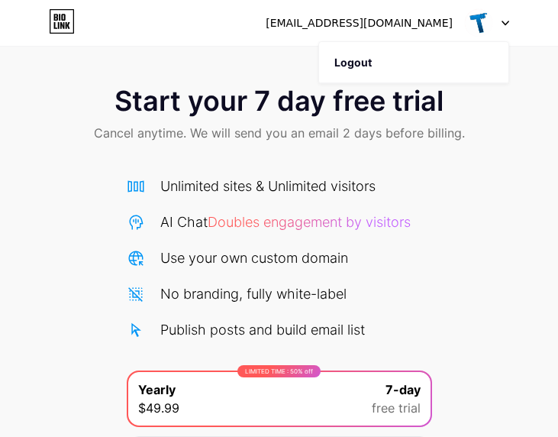
click at [289, 131] on span "Cancel anytime. We will send you an email 2 days before billing." at bounding box center [279, 133] width 371 height 18
click at [375, 27] on div "[EMAIL_ADDRESS][DOMAIN_NAME]" at bounding box center [359, 23] width 187 height 16
click at [341, 22] on div "[EMAIL_ADDRESS][DOMAIN_NAME]" at bounding box center [359, 23] width 187 height 16
click at [241, 224] on span "Doubles engagement by visitors" at bounding box center [309, 222] width 203 height 16
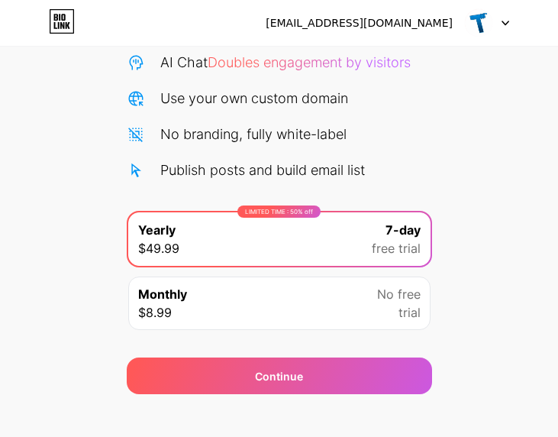
scroll to position [178, 0]
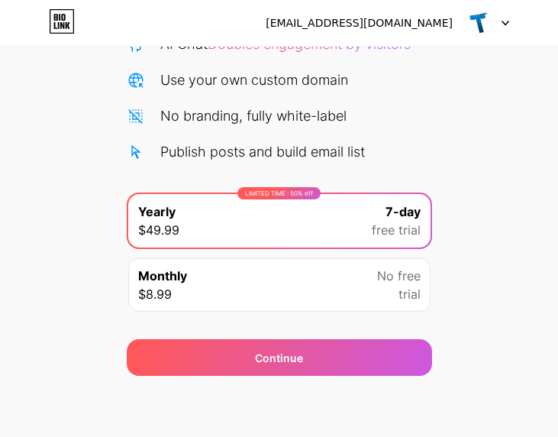
click at [418, 285] on span "trial" at bounding box center [410, 294] width 22 height 18
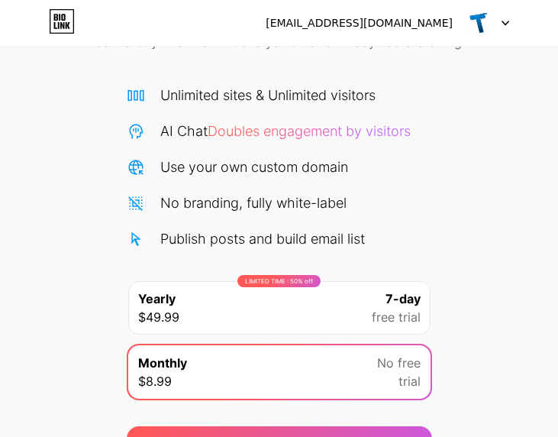
scroll to position [0, 0]
